Goal: Find specific page/section: Find specific page/section

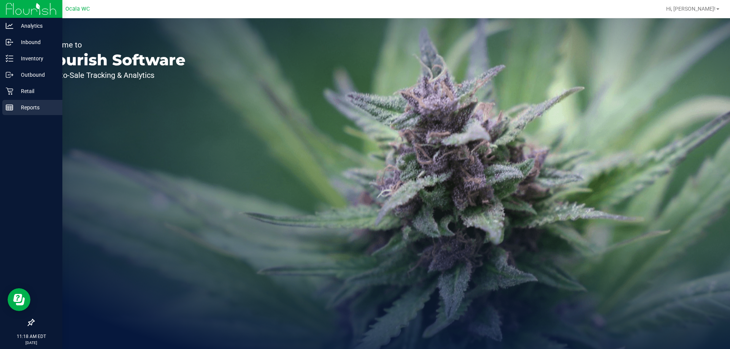
click at [14, 106] on p "Reports" at bounding box center [36, 107] width 46 height 9
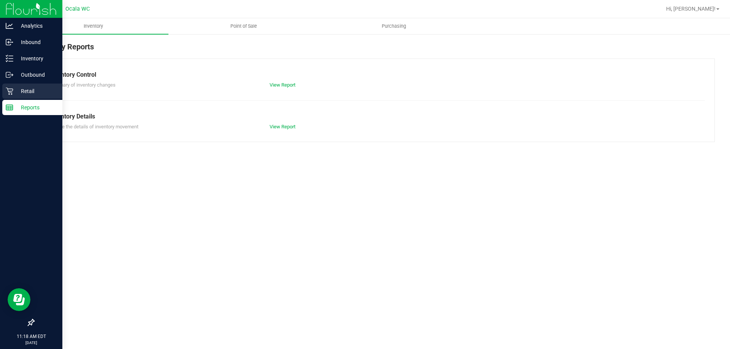
click at [27, 89] on p "Retail" at bounding box center [36, 91] width 46 height 9
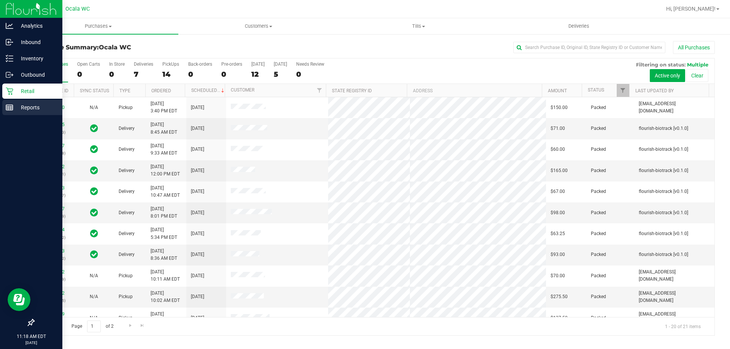
click at [11, 110] on icon at bounding box center [10, 108] width 8 height 8
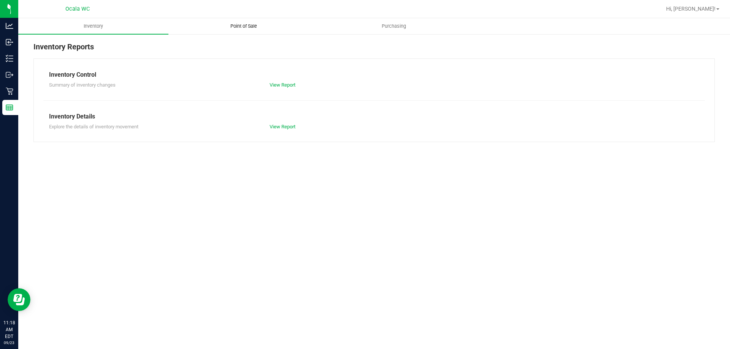
click at [246, 23] on span "Point of Sale" at bounding box center [243, 26] width 47 height 7
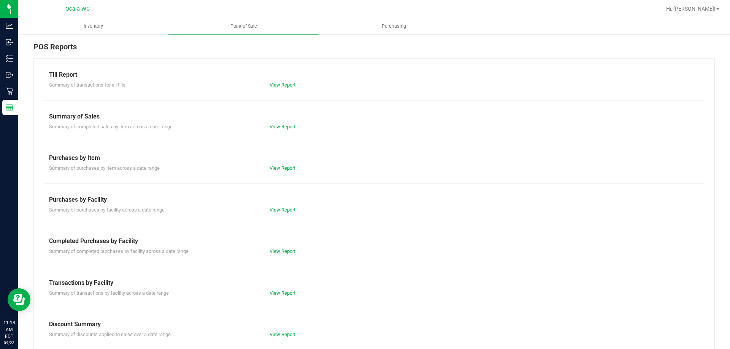
click at [277, 82] on link "View Report" at bounding box center [282, 85] width 26 height 6
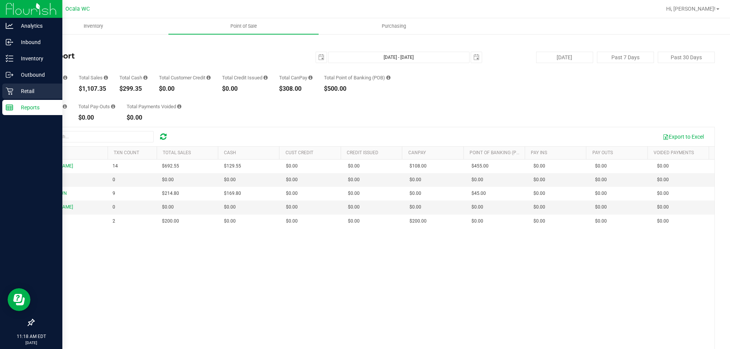
click at [17, 94] on p "Retail" at bounding box center [36, 91] width 46 height 9
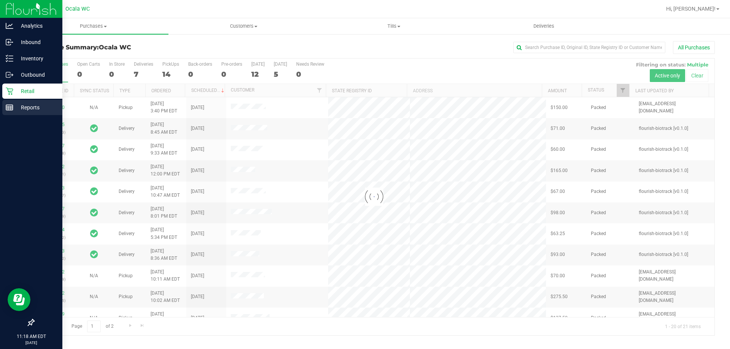
click at [25, 109] on p "Reports" at bounding box center [36, 107] width 46 height 9
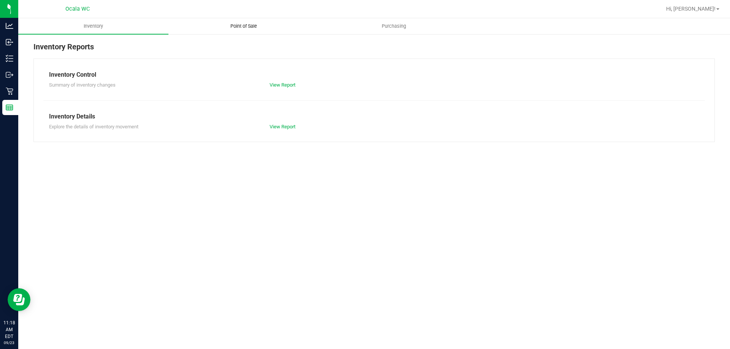
click at [254, 26] on span "Point of Sale" at bounding box center [243, 26] width 47 height 7
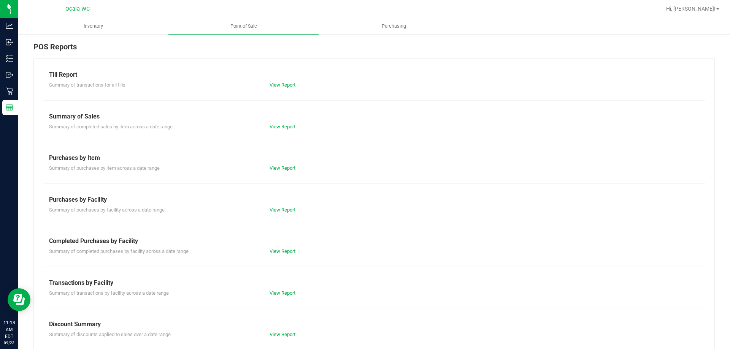
click at [290, 256] on div "Till Report Summary of transactions for all tills View Report Summary of Sales …" at bounding box center [373, 225] width 681 height 333
click at [288, 252] on link "View Report" at bounding box center [282, 252] width 26 height 6
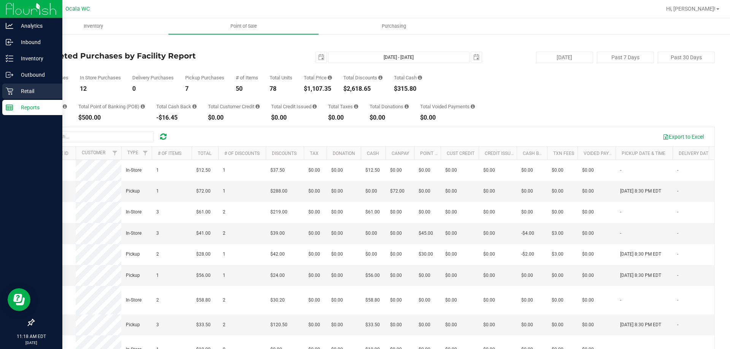
click at [18, 87] on p "Retail" at bounding box center [36, 91] width 46 height 9
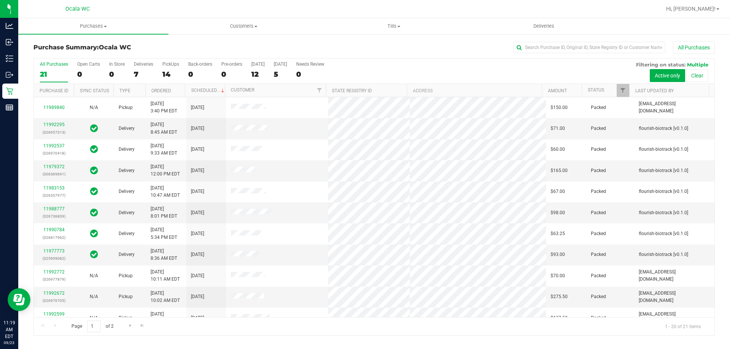
click at [142, 74] on div "7" at bounding box center [143, 74] width 19 height 9
click at [0, 0] on input "Deliveries 7" at bounding box center [0, 0] width 0 height 0
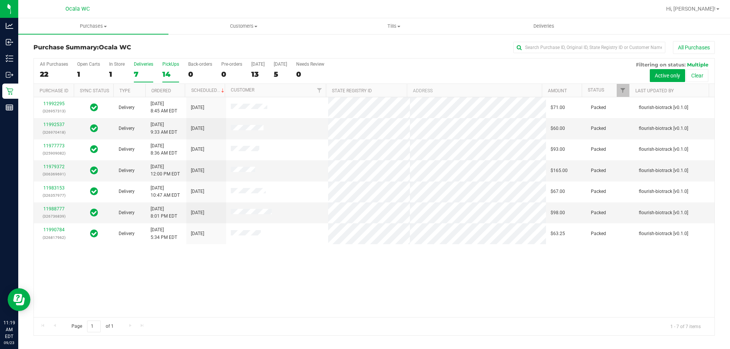
click at [166, 74] on div "14" at bounding box center [170, 74] width 17 height 9
click at [0, 0] on input "PickUps 14" at bounding box center [0, 0] width 0 height 0
